Goal: Navigation & Orientation: Find specific page/section

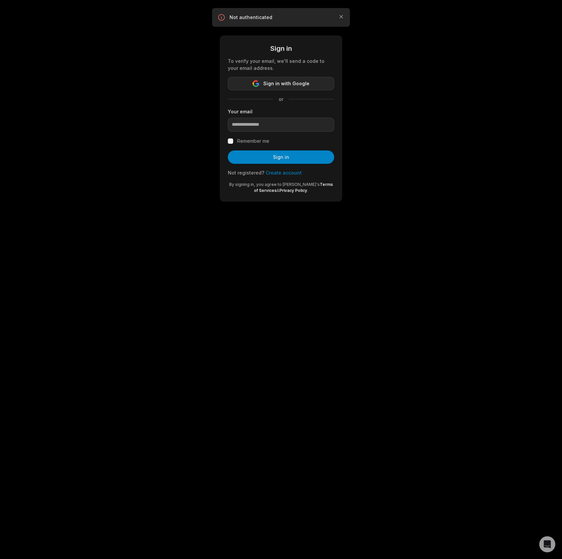
click at [293, 83] on span "Sign in with Google" at bounding box center [286, 84] width 46 height 8
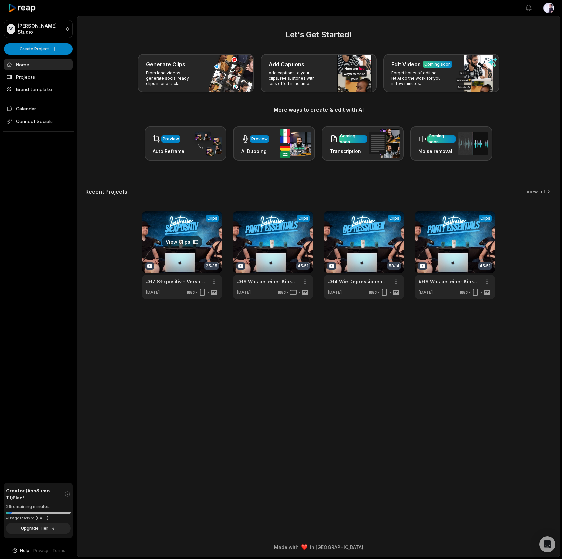
click at [169, 227] on link at bounding box center [182, 255] width 80 height 88
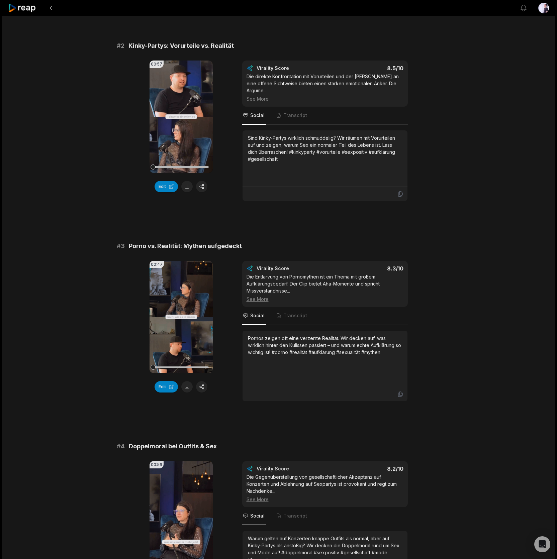
scroll to position [304, 0]
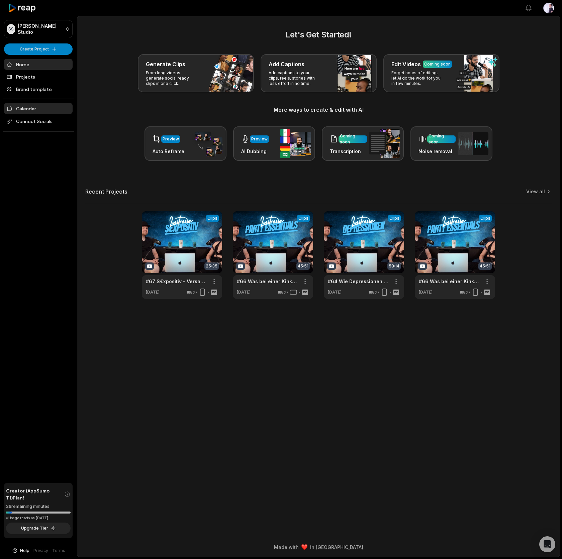
click at [22, 108] on link "Calendar" at bounding box center [38, 108] width 69 height 11
click at [22, 106] on link "Calendar" at bounding box center [38, 108] width 69 height 11
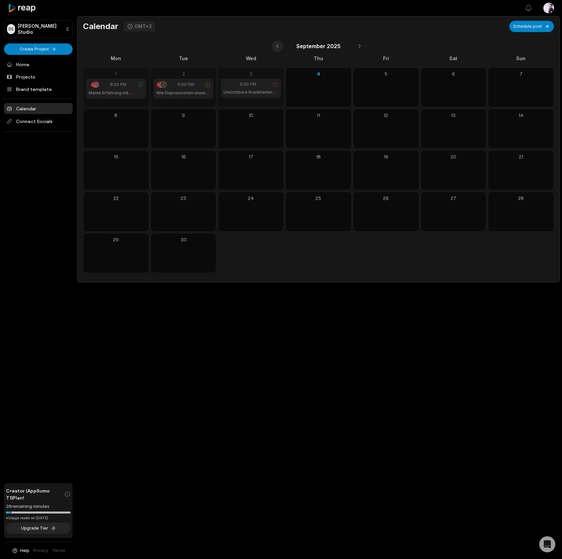
click at [280, 43] on button at bounding box center [277, 45] width 11 height 11
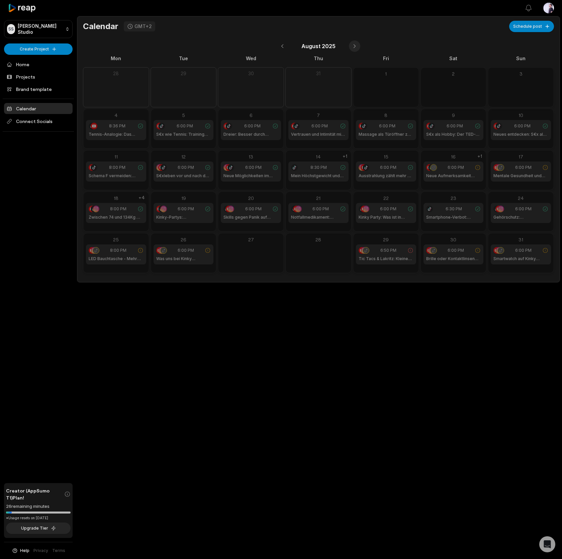
click at [355, 48] on button at bounding box center [354, 45] width 11 height 11
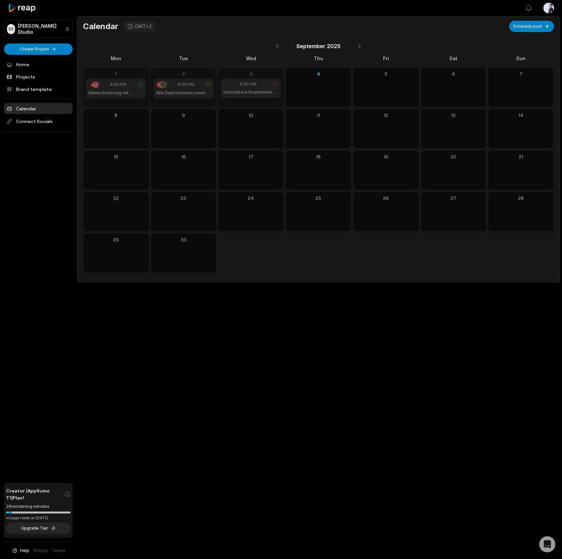
click at [255, 90] on h1 "Unsichtbare Krankheiten und Empathie | LustReise Shorts" at bounding box center [250, 92] width 55 height 6
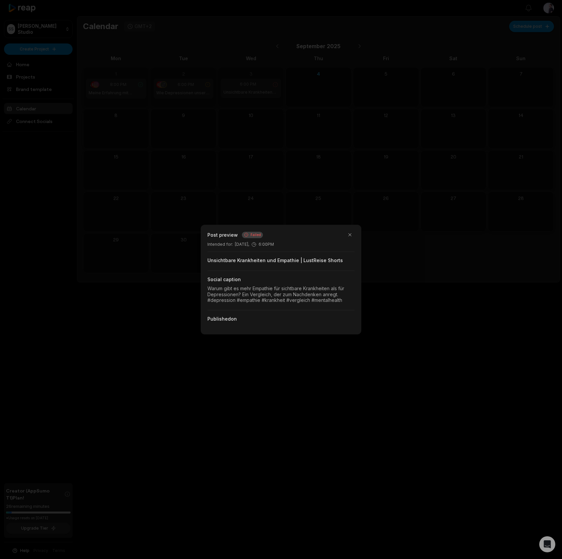
click at [234, 321] on div "Published on" at bounding box center [280, 319] width 147 height 7
click at [352, 236] on button "button" at bounding box center [349, 234] width 9 height 9
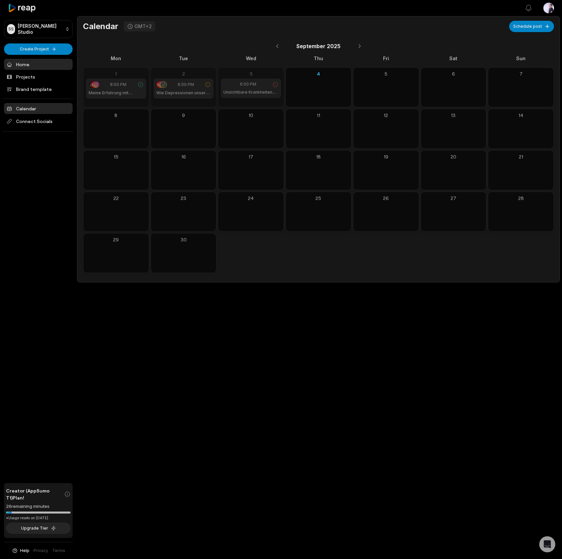
click at [30, 69] on link "Home" at bounding box center [38, 64] width 69 height 11
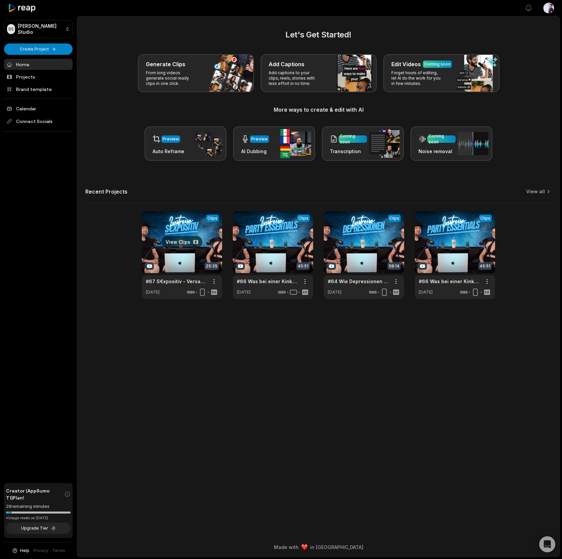
click at [165, 231] on link at bounding box center [182, 255] width 80 height 88
